Goal: Task Accomplishment & Management: Use online tool/utility

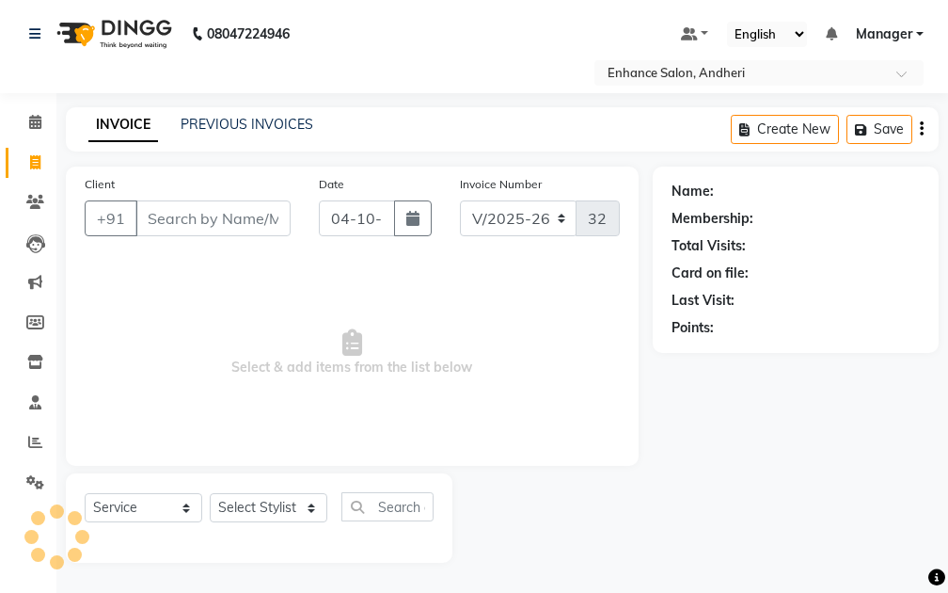
select select "7236"
select select "service"
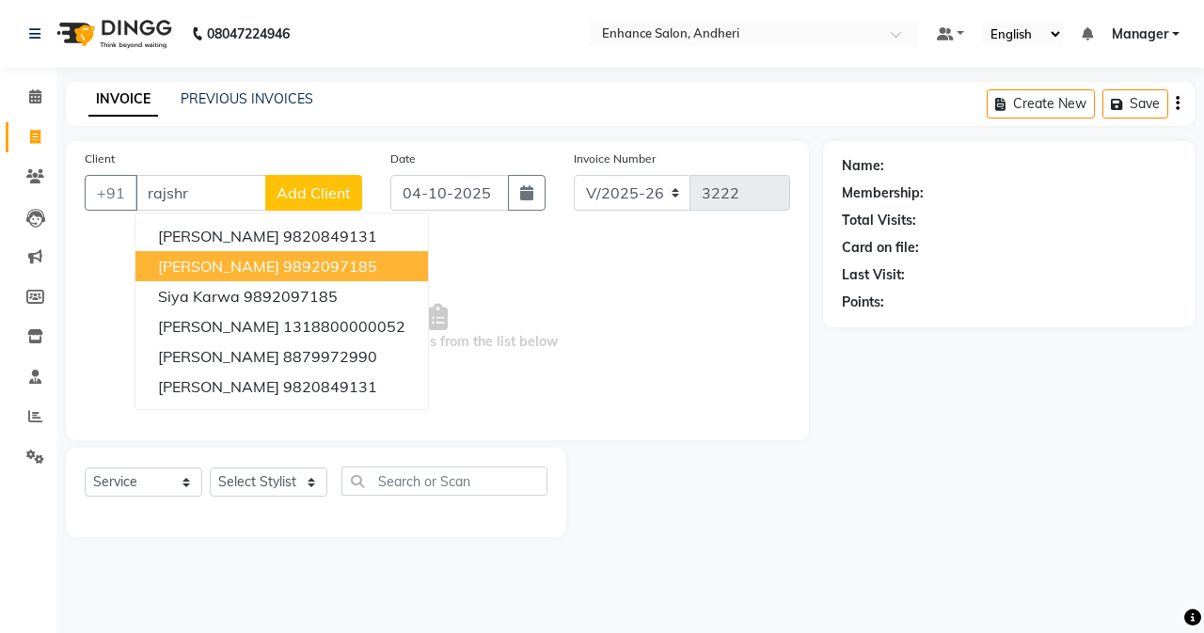
click at [293, 273] on ngb-highlight "9892097185" at bounding box center [330, 266] width 94 height 19
type input "9892097185"
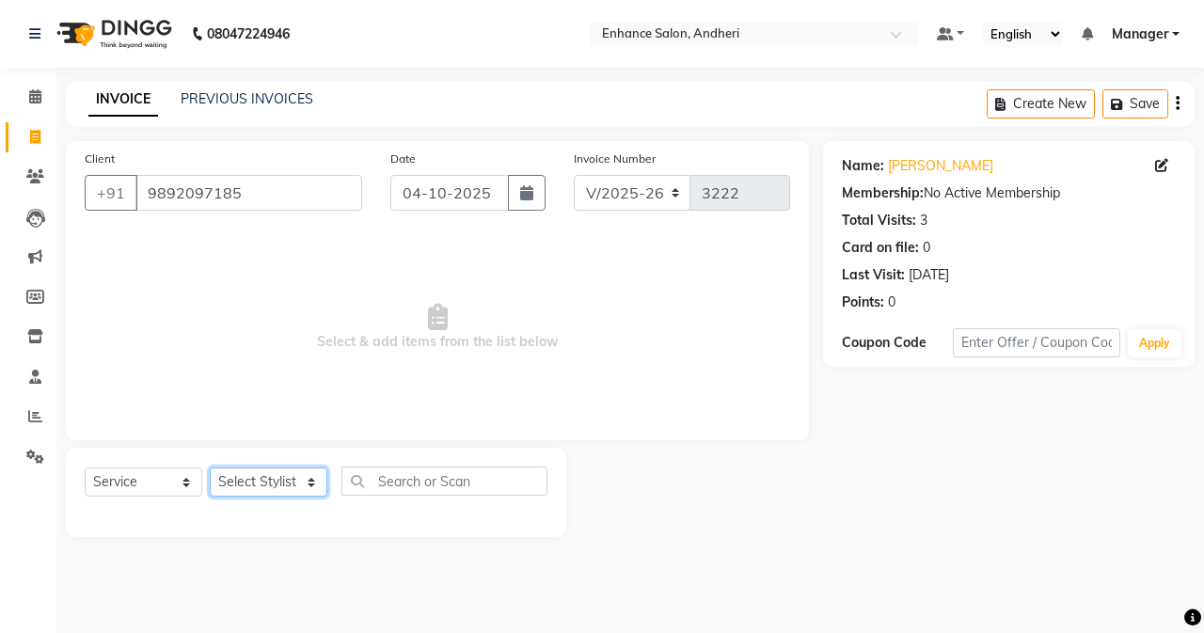
click at [303, 469] on select "Select Stylist Admin [PERSON_NAME] [PERSON_NAME] [PERSON_NAME] Manager [PERSON_…" at bounding box center [269, 481] width 118 height 29
select select "61731"
click at [210, 467] on select "Select Stylist Admin [PERSON_NAME] [PERSON_NAME] [PERSON_NAME] Manager [PERSON_…" at bounding box center [269, 481] width 118 height 29
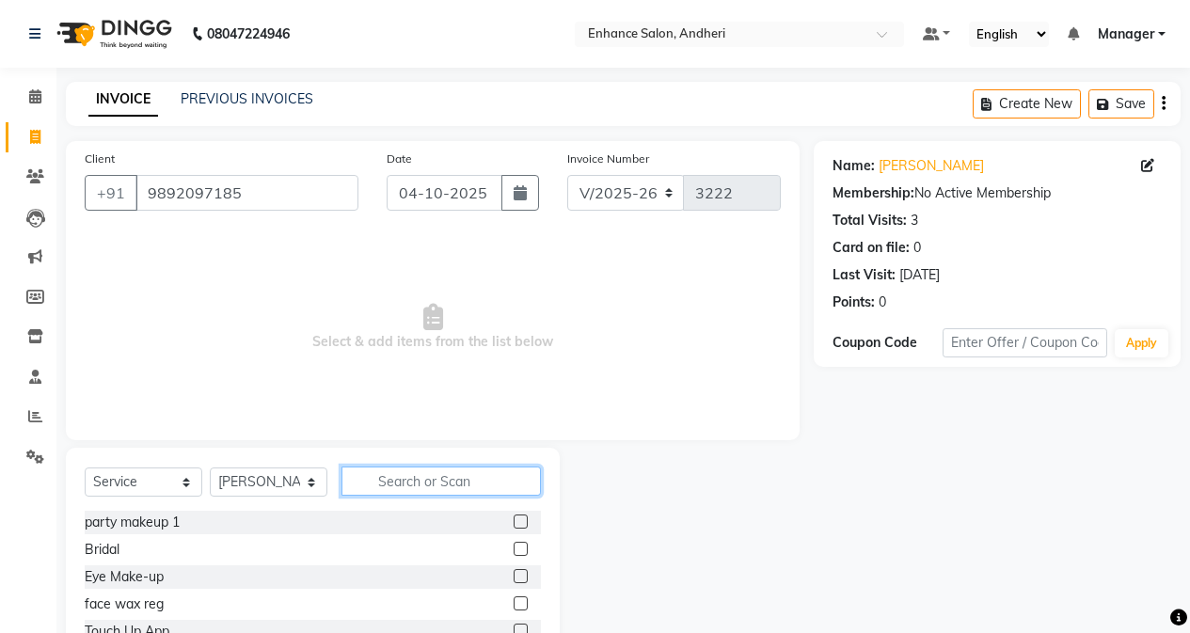
click at [365, 482] on input "text" at bounding box center [440, 481] width 199 height 29
type input "was"
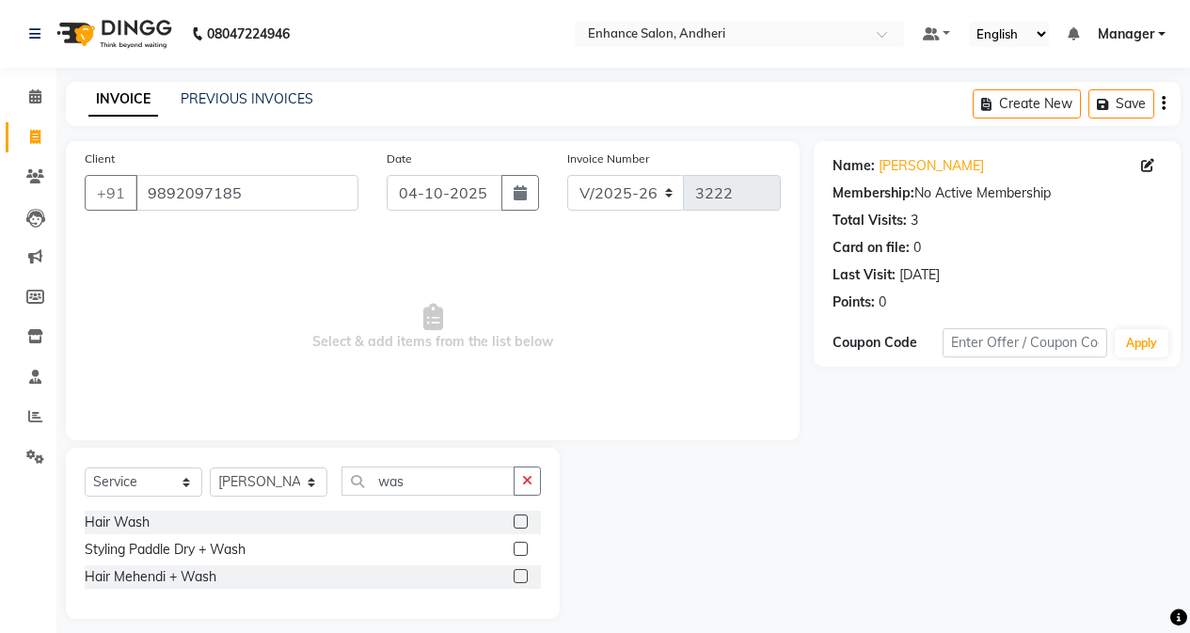
click at [517, 523] on label at bounding box center [521, 522] width 14 height 14
click at [517, 523] on input "checkbox" at bounding box center [520, 522] width 12 height 12
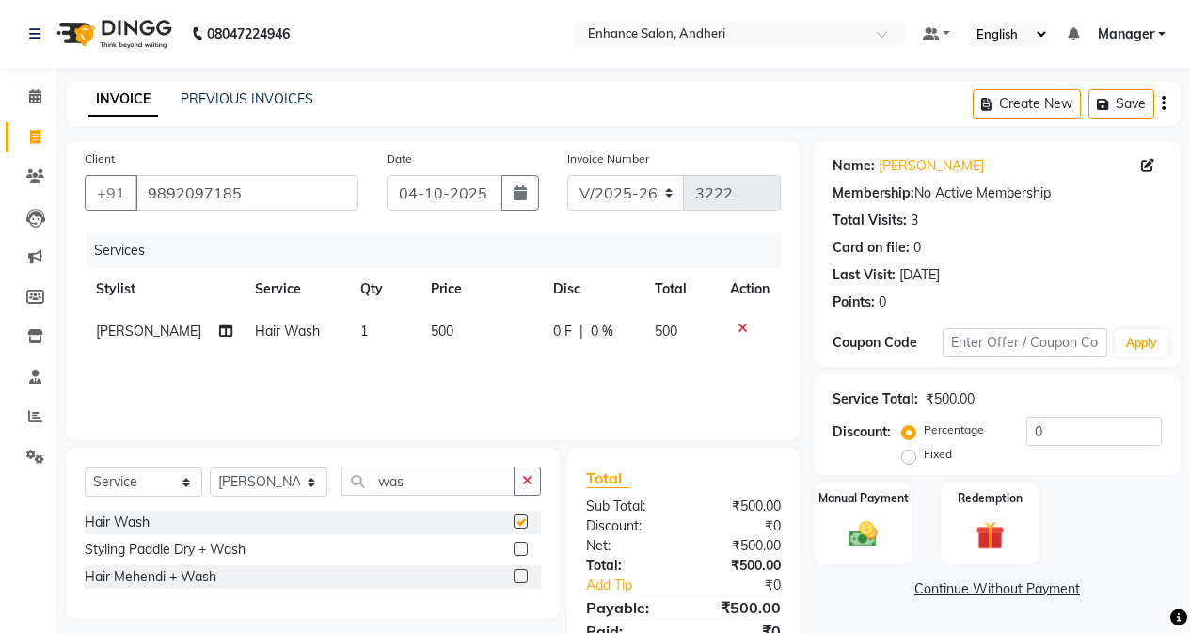
checkbox input "false"
click at [471, 496] on div "Select Service Product Membership Package Voucher Prepaid Gift Card Select Styl…" at bounding box center [313, 489] width 456 height 44
click at [462, 483] on input "was" at bounding box center [427, 481] width 173 height 29
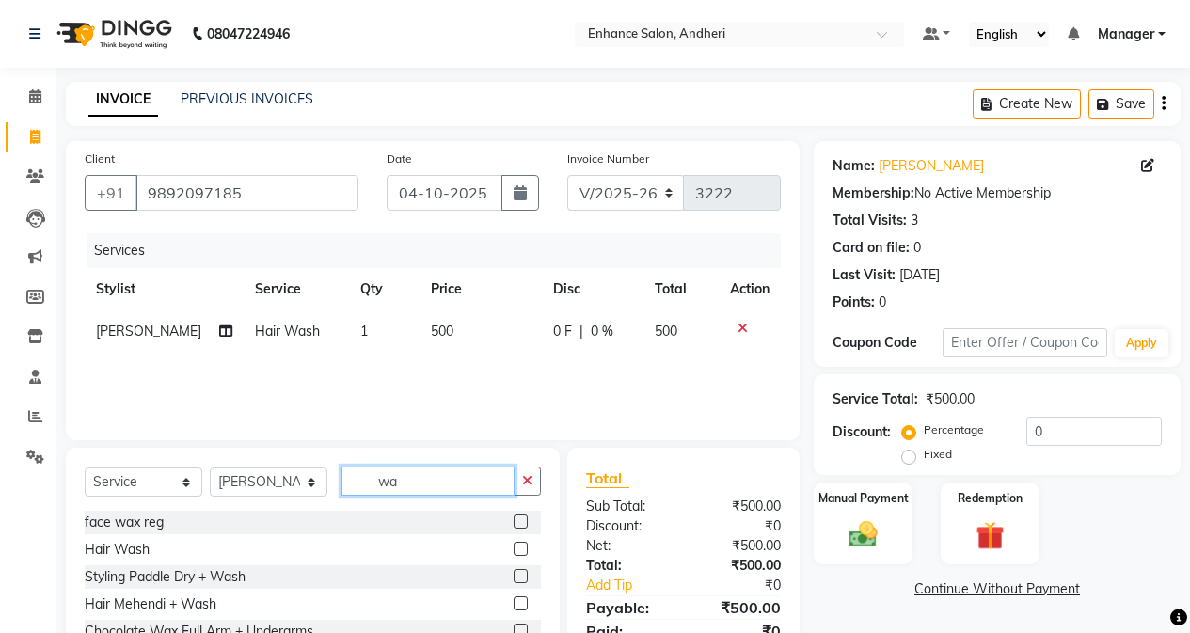
type input "w"
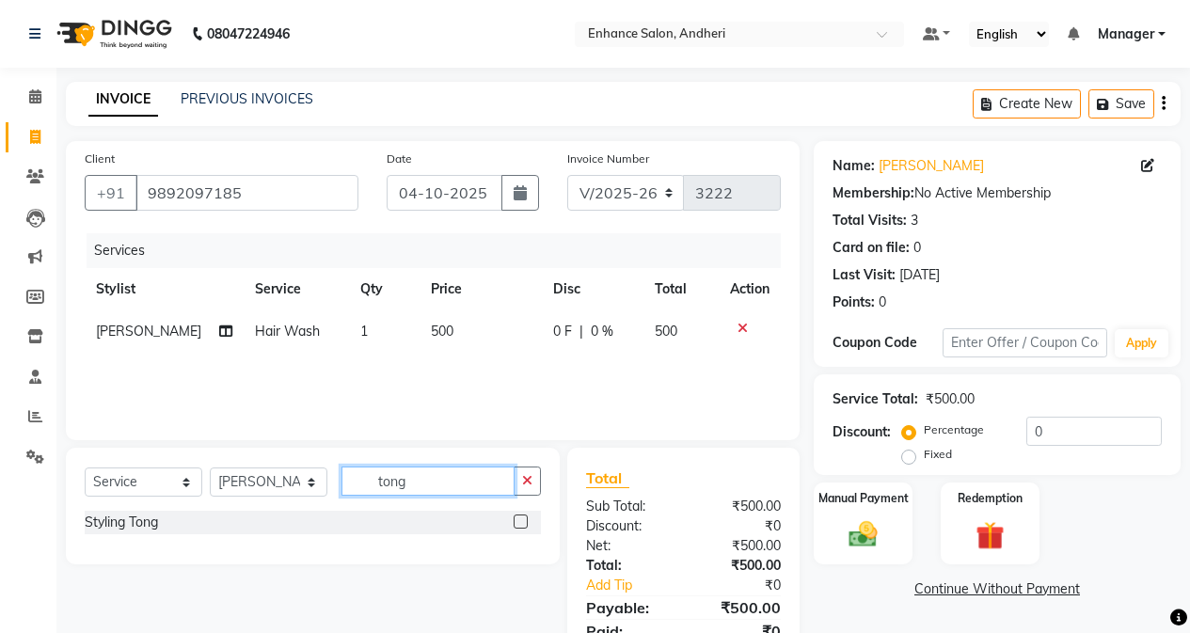
type input "tong"
click at [526, 520] on label at bounding box center [521, 522] width 14 height 14
click at [526, 520] on input "checkbox" at bounding box center [520, 522] width 12 height 12
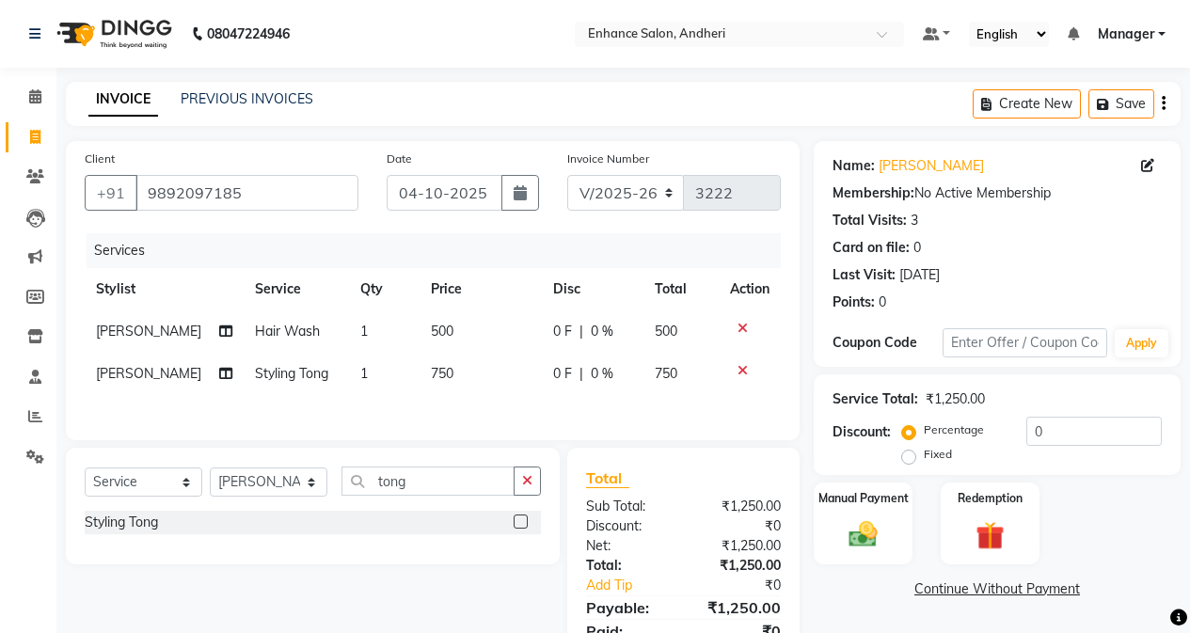
checkbox input "false"
click at [470, 385] on td "750" at bounding box center [481, 374] width 122 height 42
select select "61731"
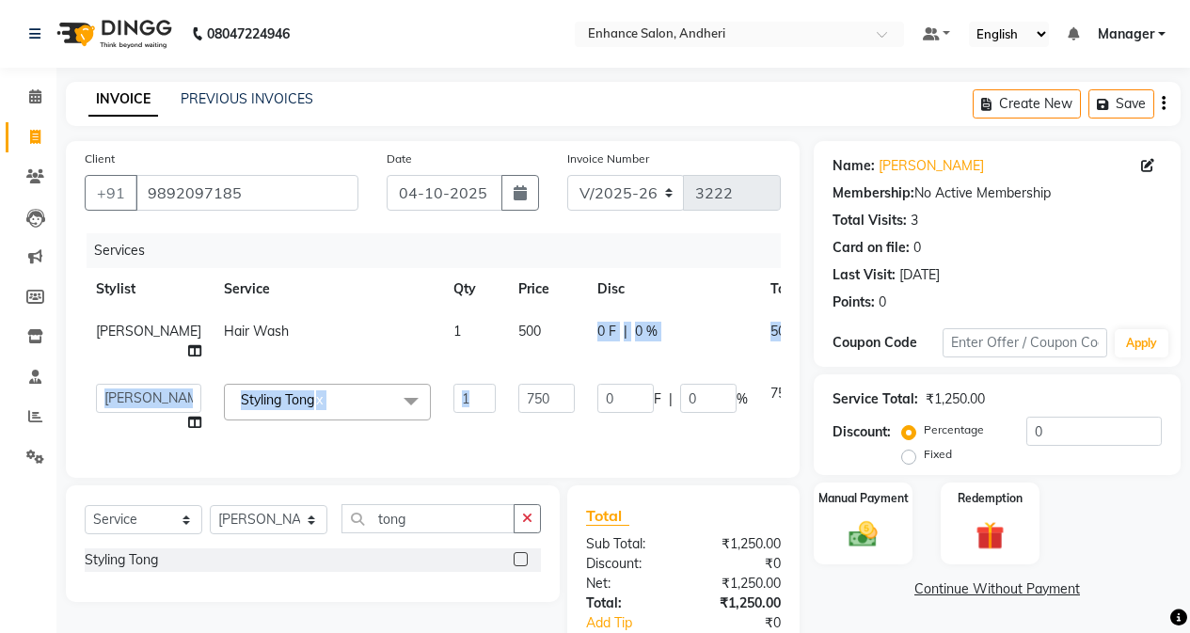
click at [513, 413] on tbody "[PERSON_NAME] Hair Wash 1 500 0 F | 0 % 500 Admin [PERSON_NAME] [PERSON_NAME] […" at bounding box center [480, 377] width 791 height 134
click at [518, 413] on input "750" at bounding box center [546, 398] width 56 height 29
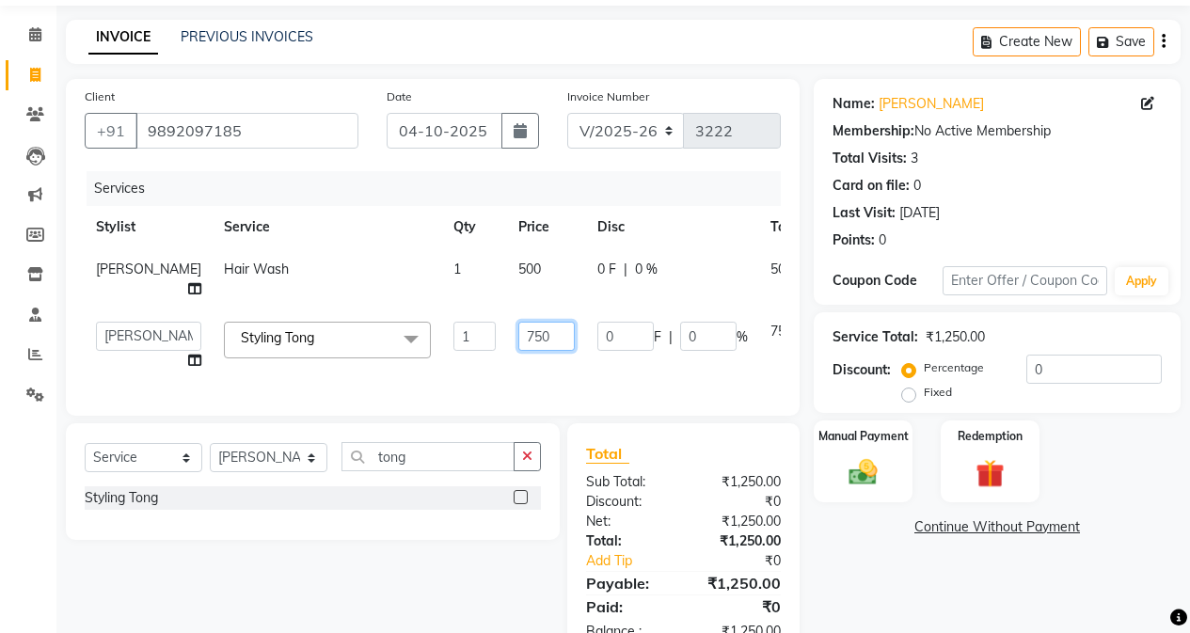
scroll to position [94, 0]
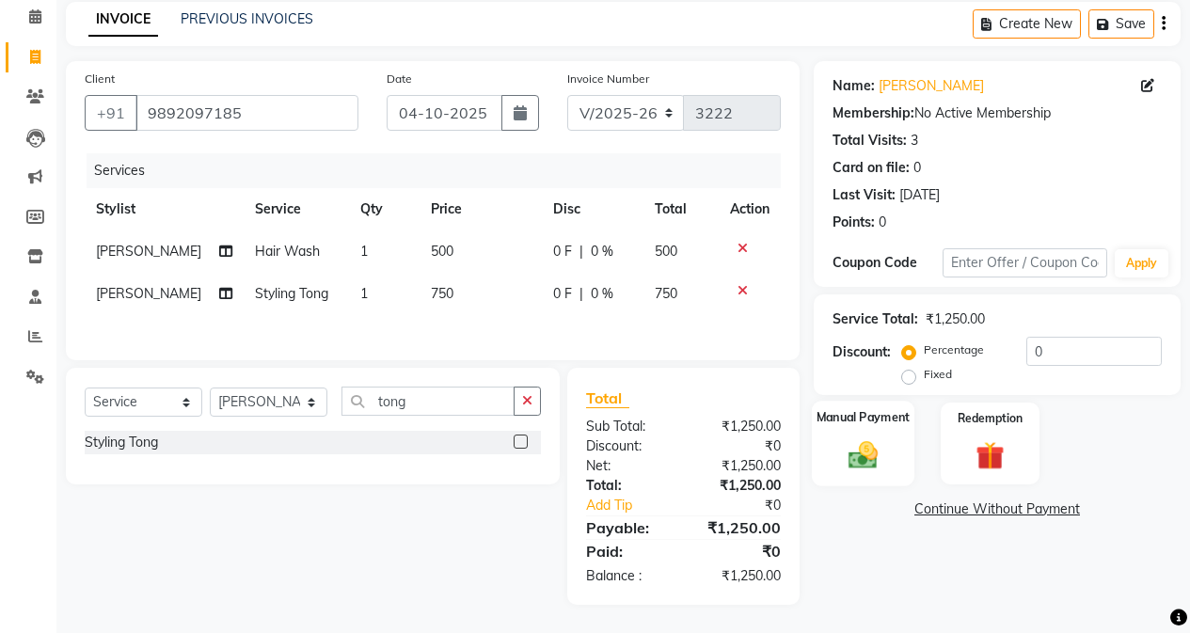
click at [848, 441] on img at bounding box center [863, 454] width 48 height 34
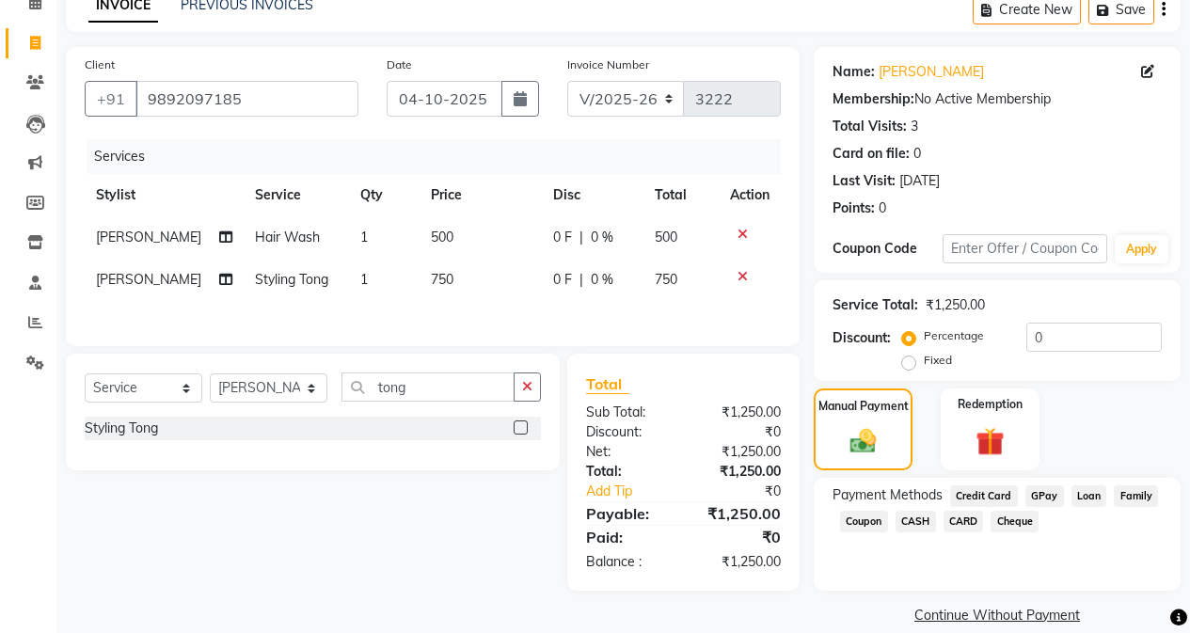
click at [917, 516] on span "CASH" at bounding box center [915, 522] width 40 height 22
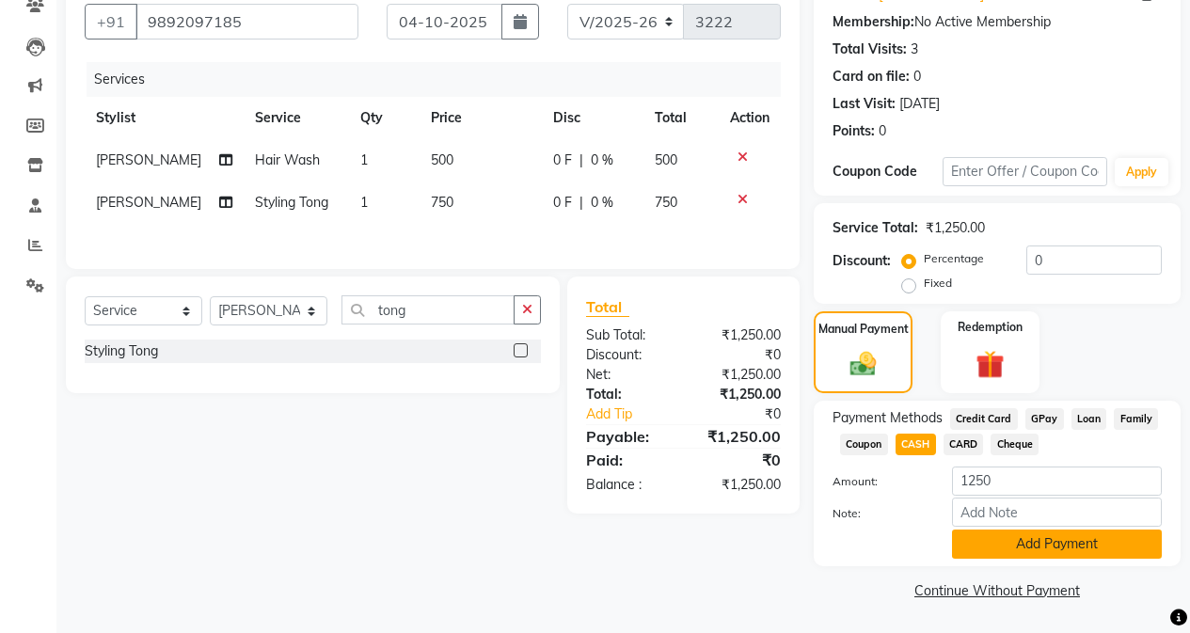
click at [947, 544] on button "Add Payment" at bounding box center [1057, 544] width 210 height 29
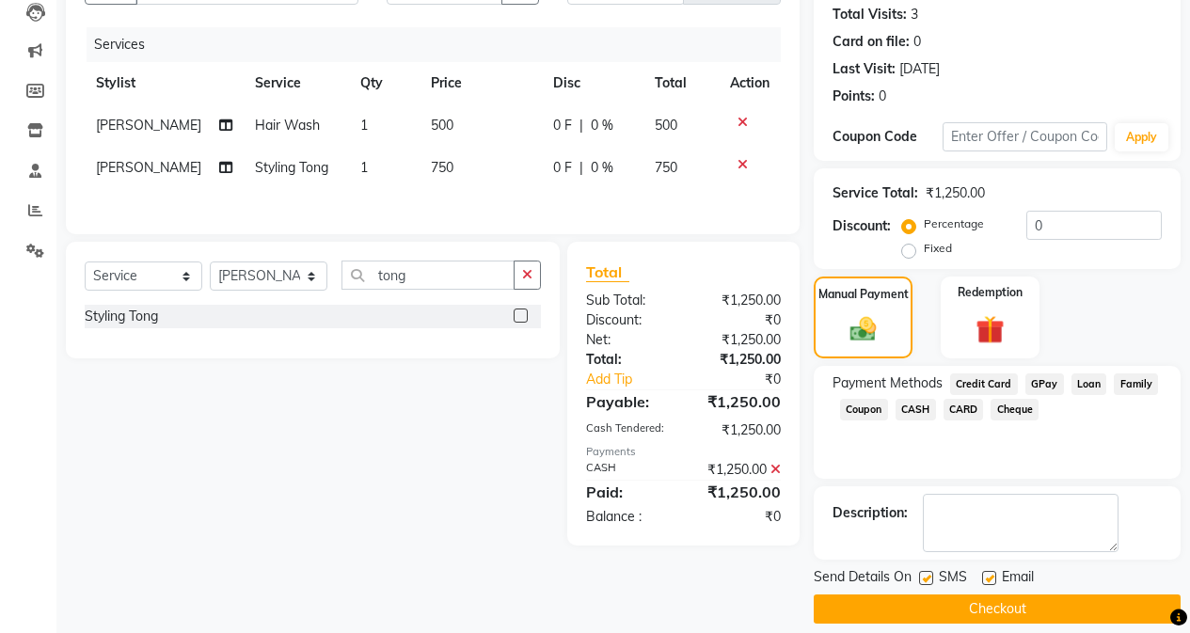
scroll to position [225, 0]
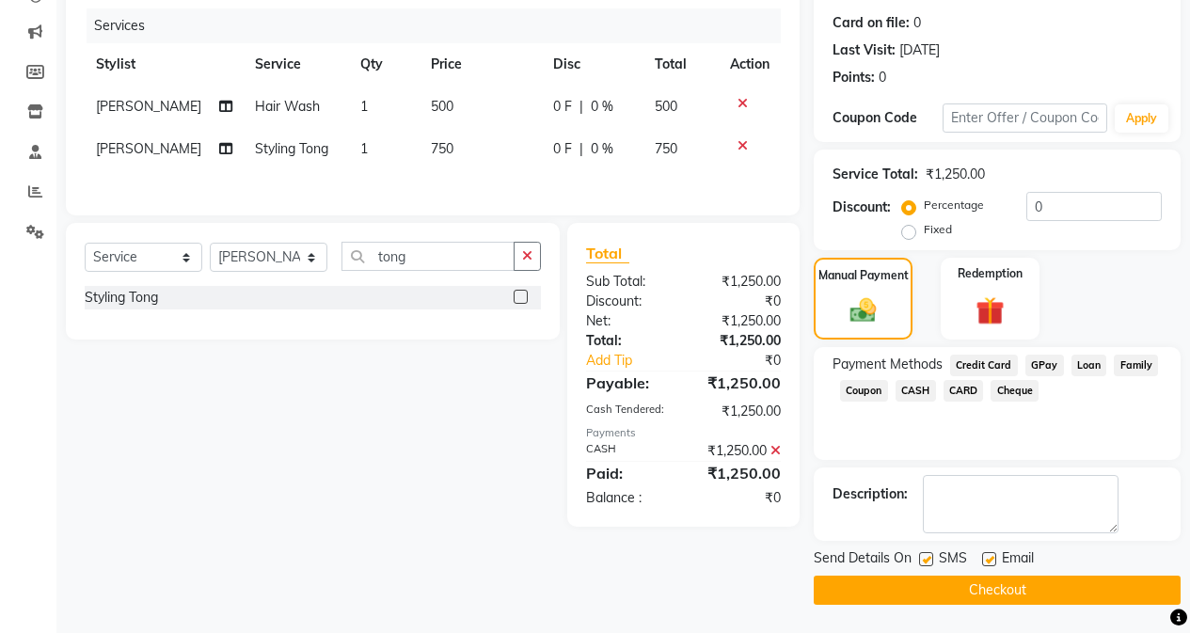
click at [947, 592] on main "INVOICE PREVIOUS INVOICES Create New Save Client [PHONE_NUMBER] Date [DATE] Inv…" at bounding box center [622, 245] width 1133 height 776
click at [947, 592] on button "Checkout" at bounding box center [997, 590] width 367 height 29
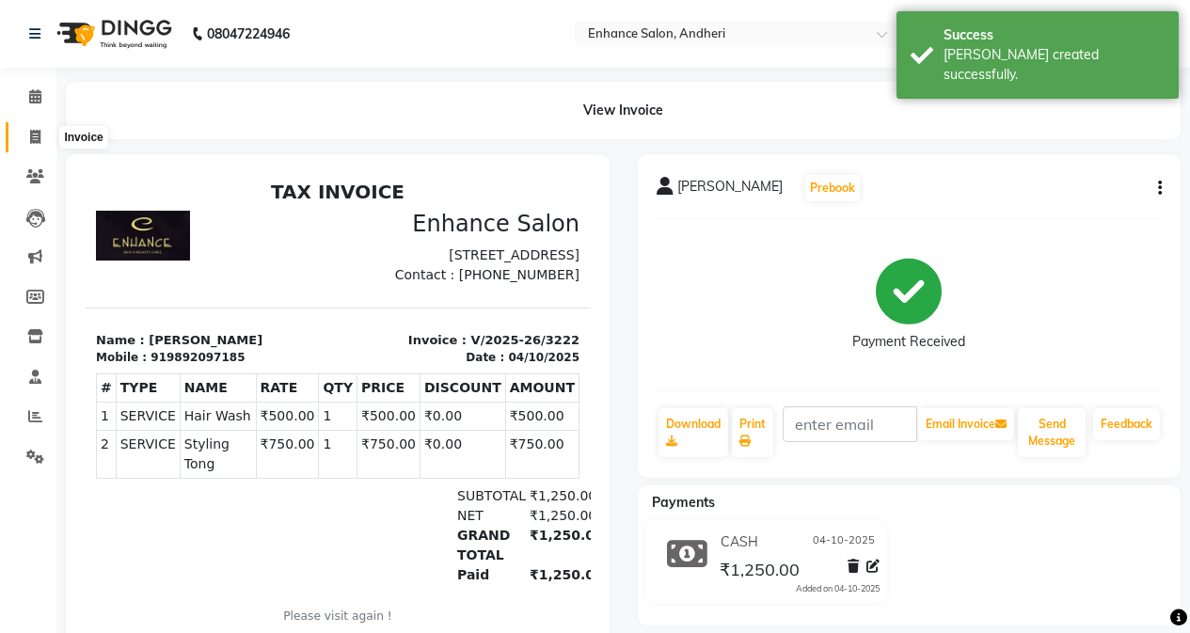
click at [37, 133] on icon at bounding box center [35, 137] width 10 height 14
select select "service"
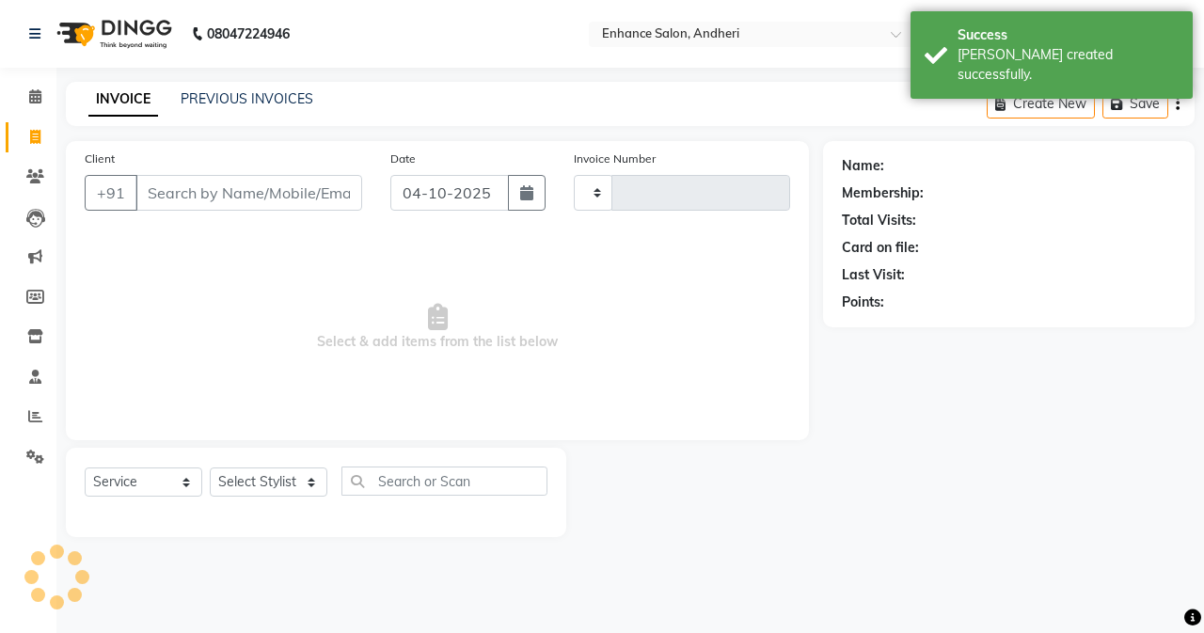
type input "3223"
select select "7236"
